Goal: Information Seeking & Learning: Learn about a topic

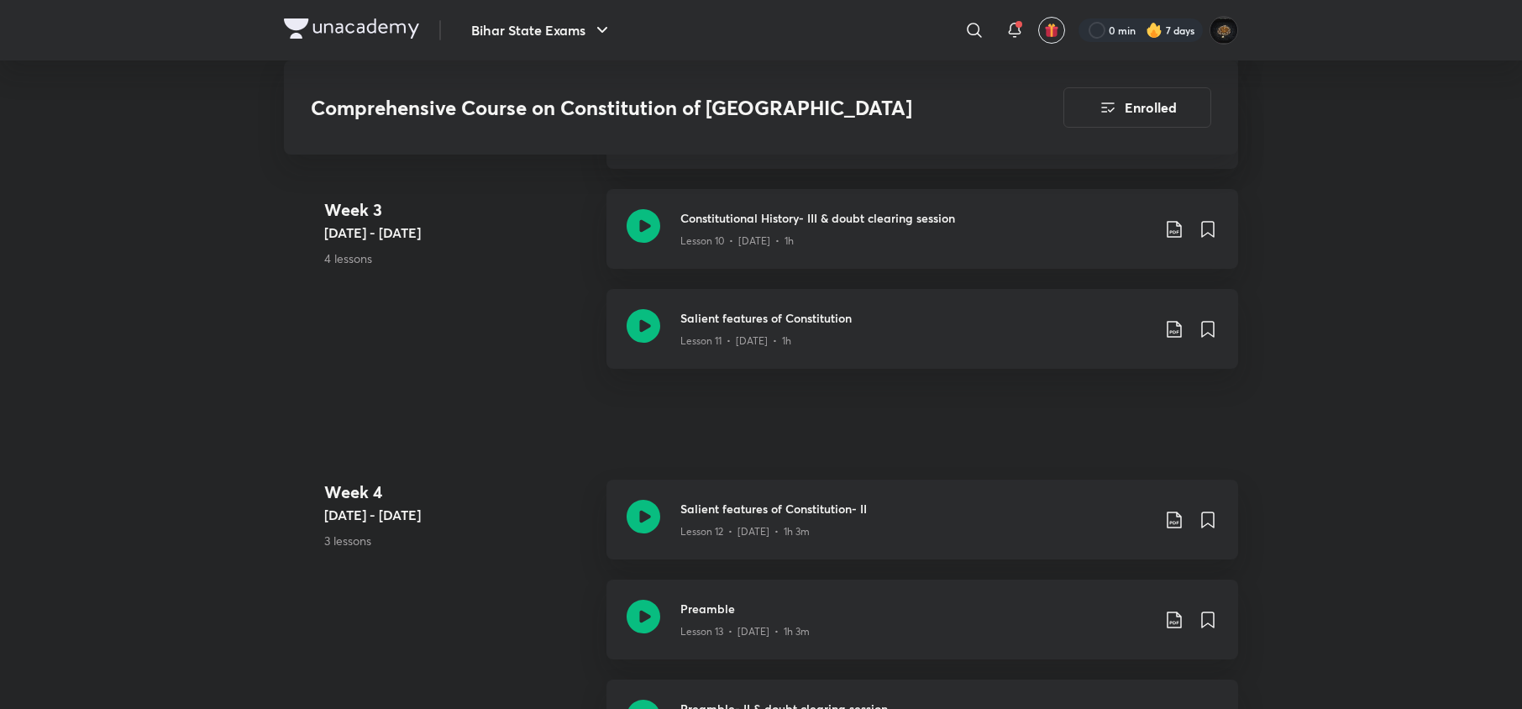
scroll to position [2172, 0]
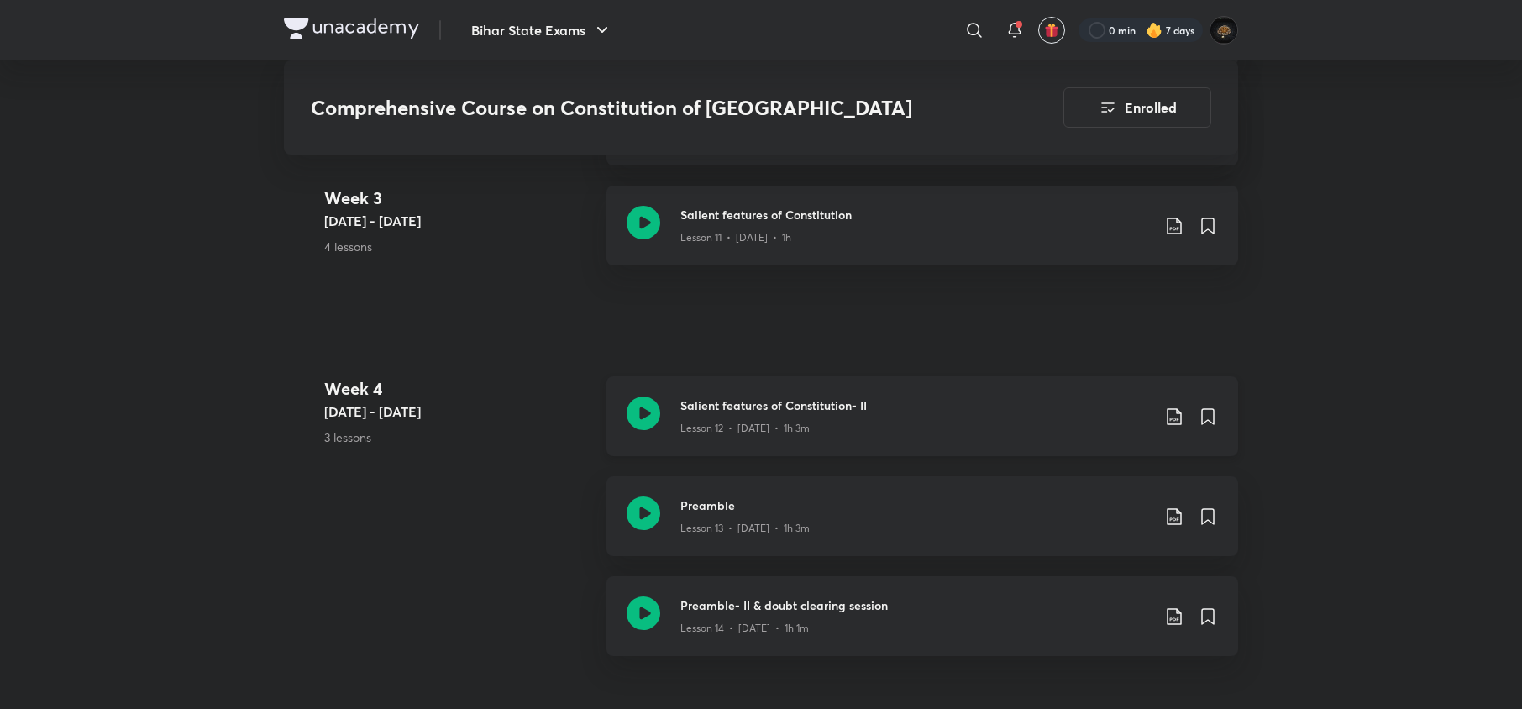
click at [649, 397] on icon at bounding box center [644, 414] width 34 height 34
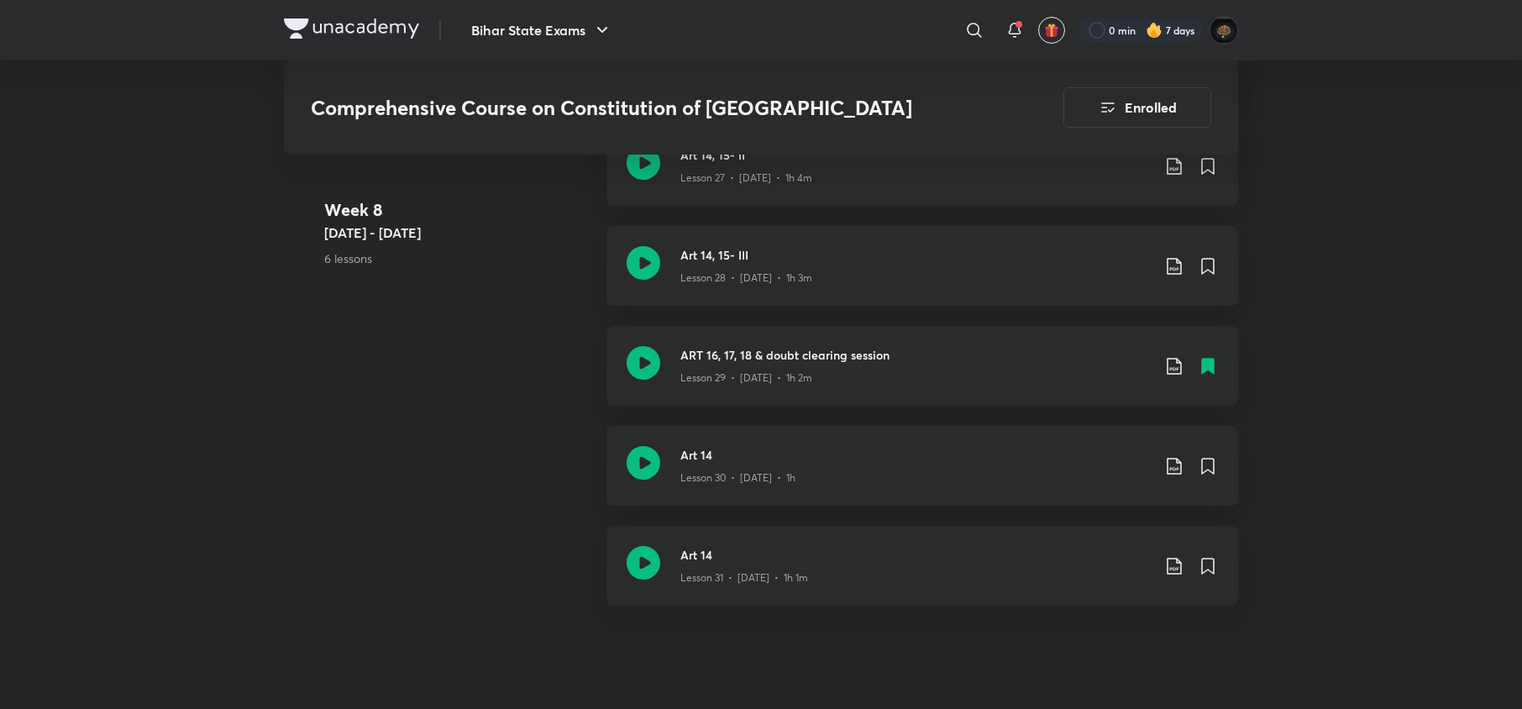
scroll to position [4774, 0]
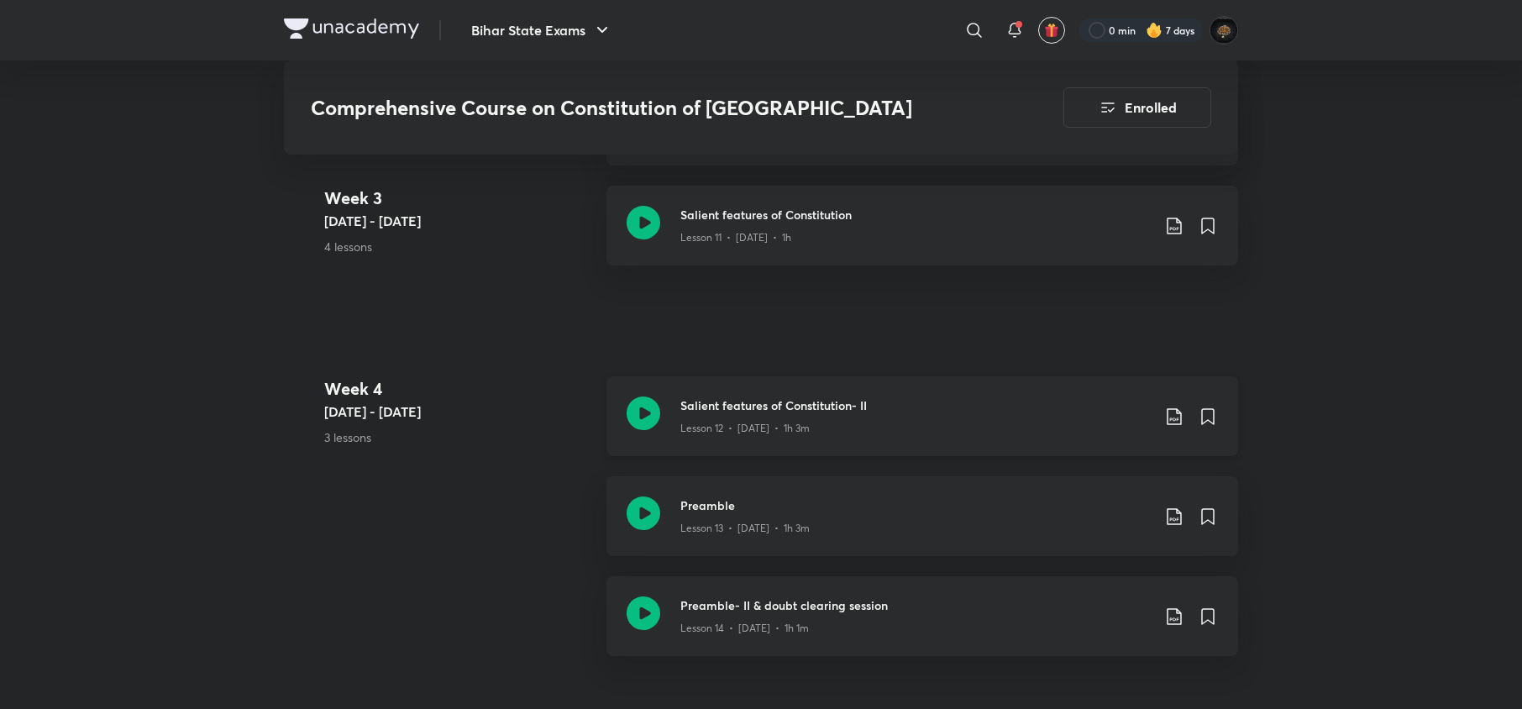
click at [634, 397] on icon at bounding box center [644, 414] width 34 height 34
click at [649, 497] on icon at bounding box center [644, 514] width 34 height 34
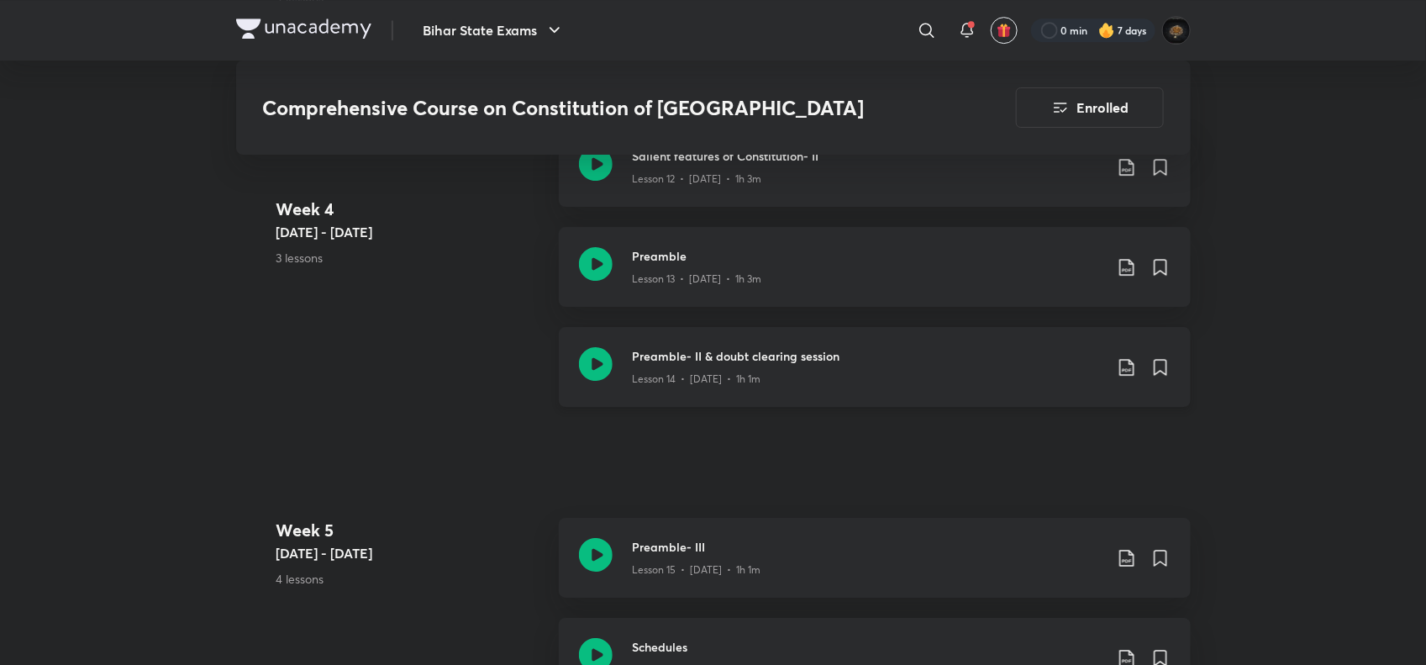
scroll to position [2303, 0]
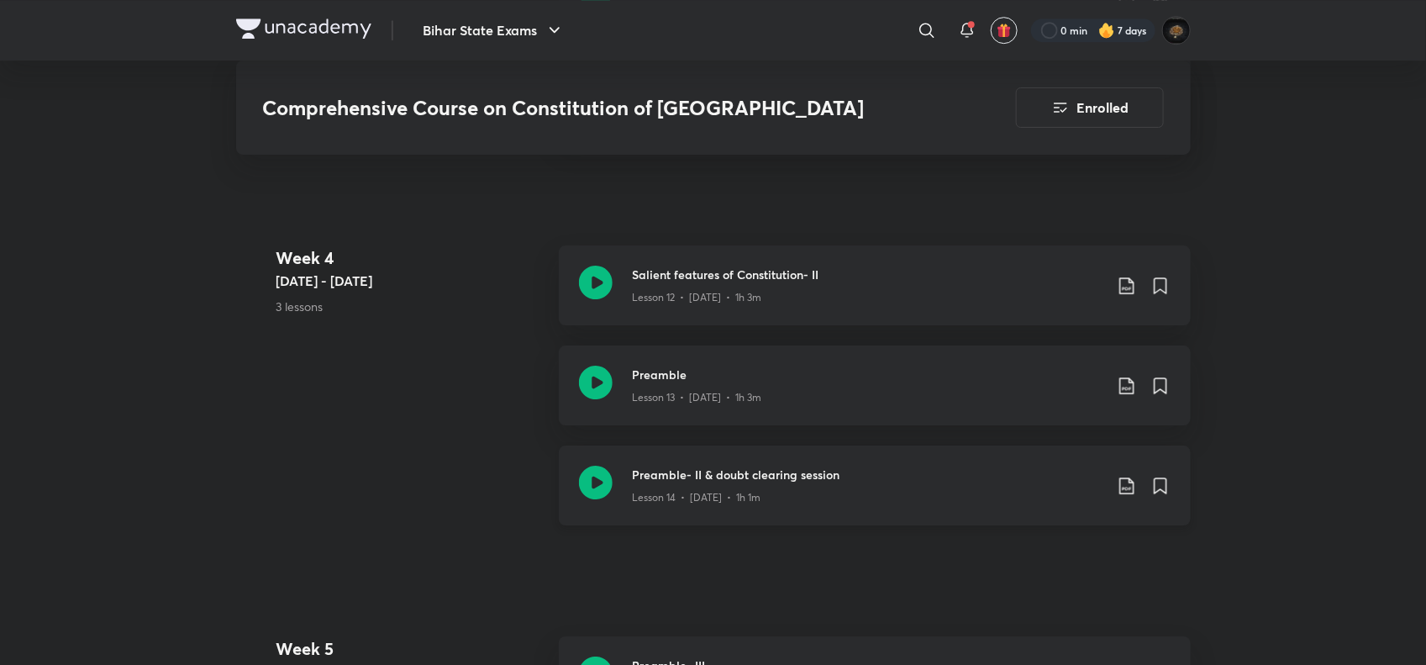
click at [595, 465] on icon at bounding box center [596, 482] width 34 height 34
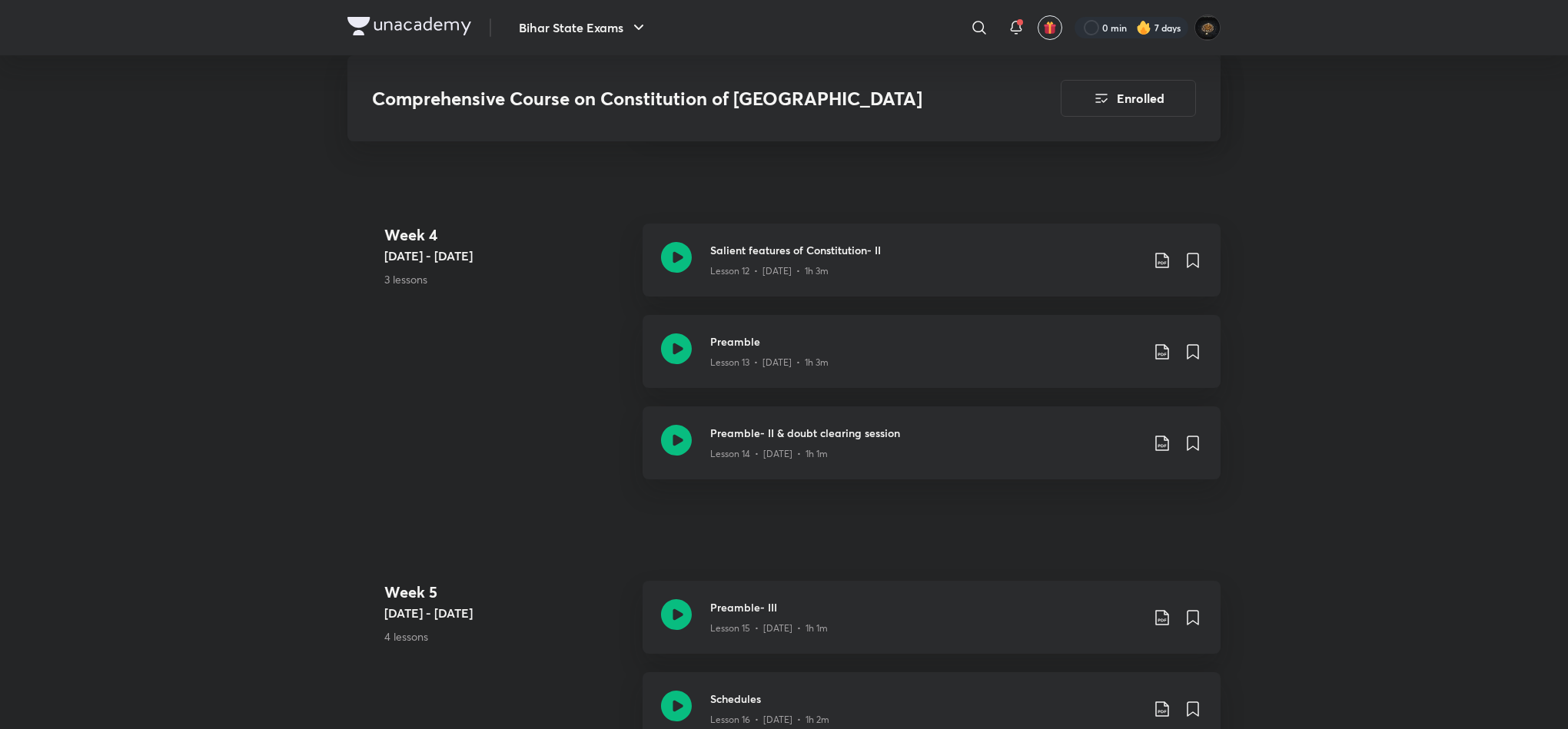
scroll to position [2407, 0]
